Goal: Complete application form

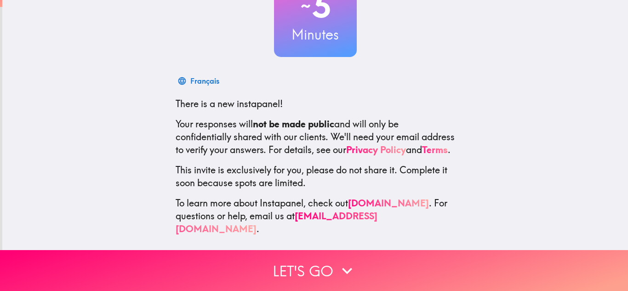
scroll to position [91, 0]
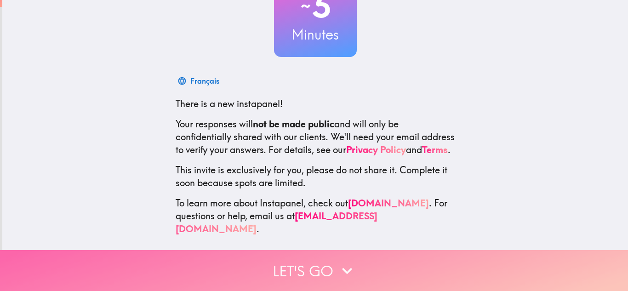
click at [321, 267] on button "Let's go" at bounding box center [314, 270] width 628 height 41
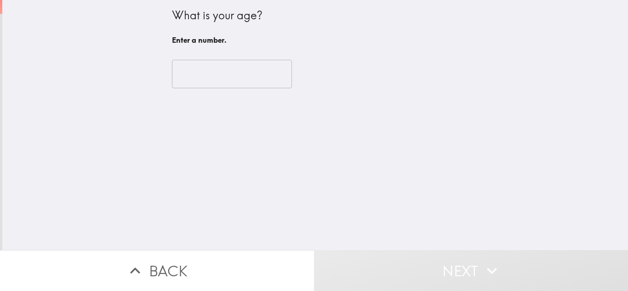
click at [231, 79] on input "number" at bounding box center [232, 74] width 120 height 29
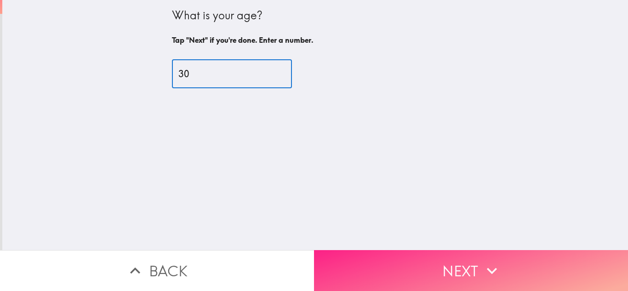
type input "30"
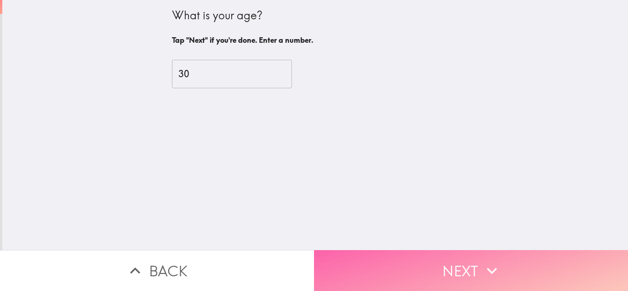
click at [399, 250] on button "Next" at bounding box center [471, 270] width 314 height 41
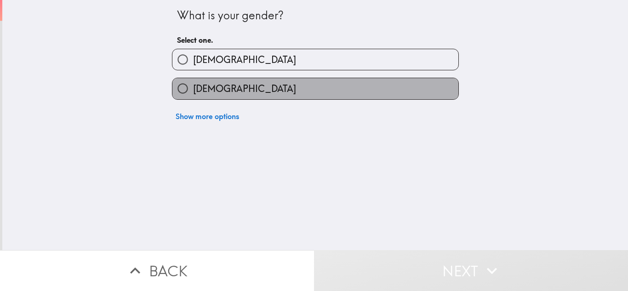
click at [273, 92] on label "[DEMOGRAPHIC_DATA]" at bounding box center [315, 88] width 286 height 21
click at [193, 92] on input "[DEMOGRAPHIC_DATA]" at bounding box center [182, 88] width 21 height 21
radio input "true"
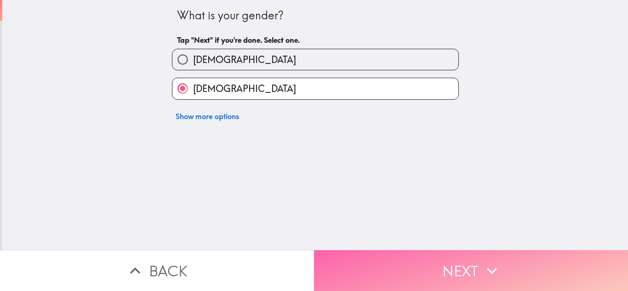
click at [406, 267] on button "Next" at bounding box center [471, 270] width 314 height 41
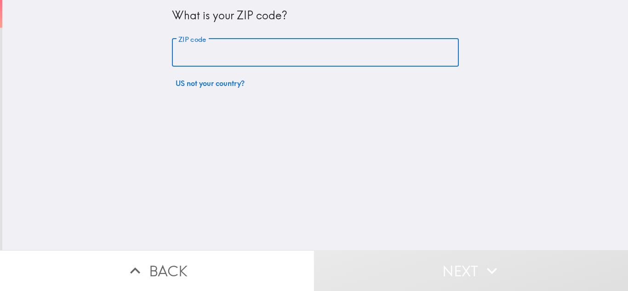
click at [256, 53] on input "ZIP code" at bounding box center [315, 53] width 287 height 29
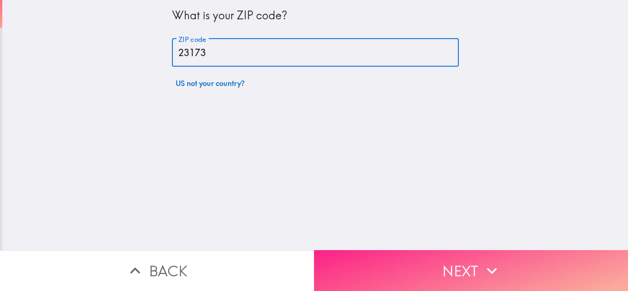
type input "23173"
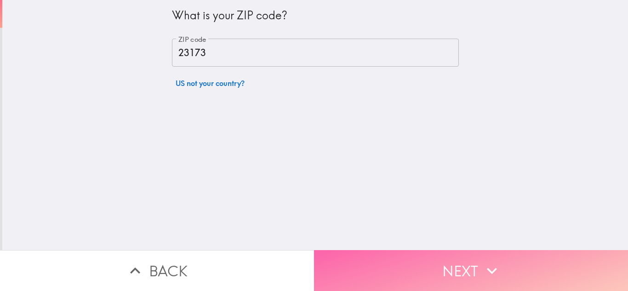
click at [340, 250] on button "Next" at bounding box center [471, 270] width 314 height 41
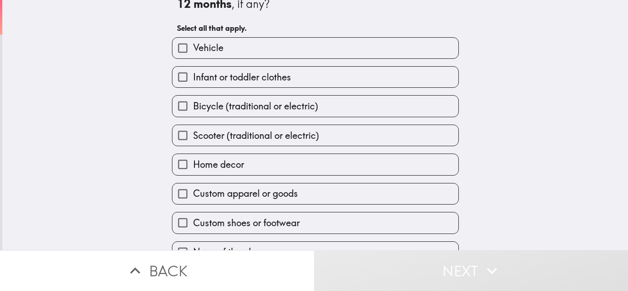
scroll to position [30, 0]
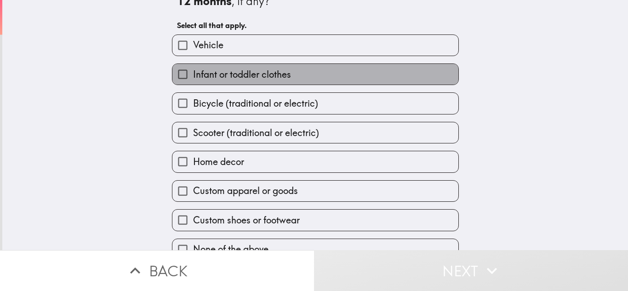
click at [255, 72] on span "Infant or toddler clothes" at bounding box center [242, 74] width 98 height 13
click at [193, 72] on input "Infant or toddler clothes" at bounding box center [182, 74] width 21 height 21
checkbox input "true"
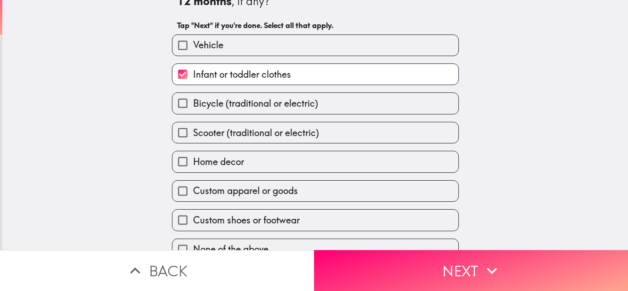
scroll to position [47, 0]
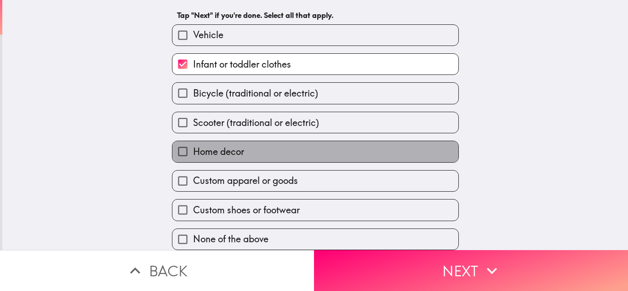
click at [254, 147] on label "Home decor" at bounding box center [315, 151] width 286 height 21
click at [193, 147] on input "Home decor" at bounding box center [182, 151] width 21 height 21
checkbox input "true"
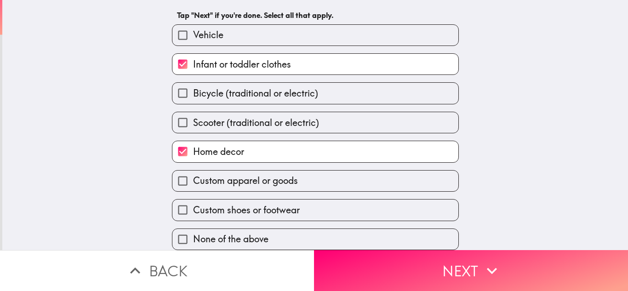
click at [240, 174] on span "Custom apparel or goods" at bounding box center [245, 180] width 105 height 13
click at [193, 174] on input "Custom apparel or goods" at bounding box center [182, 181] width 21 height 21
checkbox input "true"
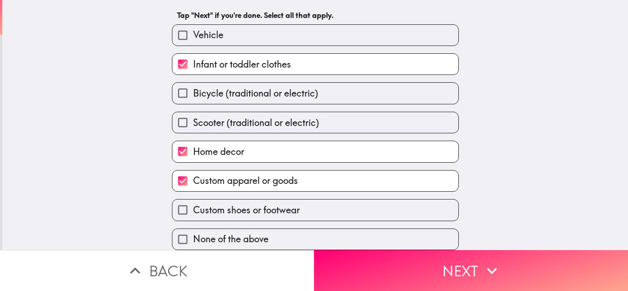
click at [237, 192] on div "Custom shoes or footwear" at bounding box center [312, 206] width 294 height 29
click at [234, 204] on span "Custom shoes or footwear" at bounding box center [246, 210] width 107 height 13
click at [193, 201] on input "Custom shoes or footwear" at bounding box center [182, 210] width 21 height 21
checkbox input "true"
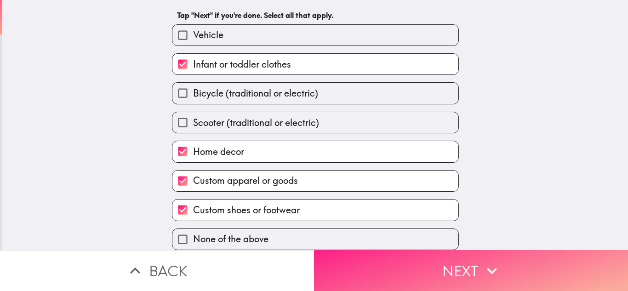
click at [385, 262] on button "Next" at bounding box center [471, 270] width 314 height 41
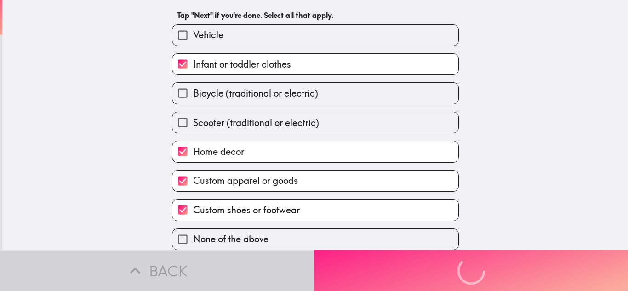
scroll to position [0, 0]
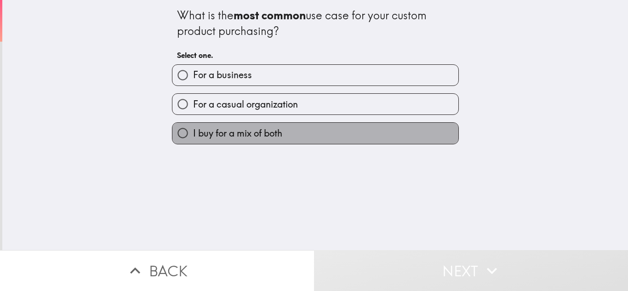
click at [262, 142] on label "I buy for a mix of both" at bounding box center [315, 133] width 286 height 21
click at [193, 142] on input "I buy for a mix of both" at bounding box center [182, 133] width 21 height 21
radio input "true"
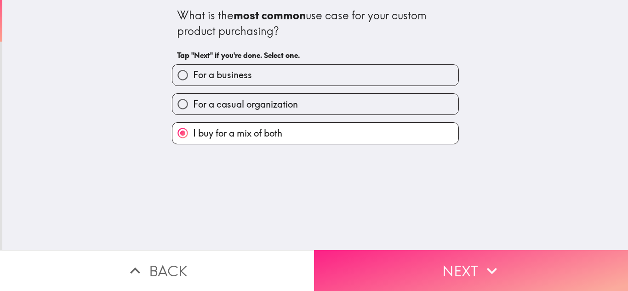
click at [373, 270] on button "Next" at bounding box center [471, 270] width 314 height 41
